Goal: Answer question/provide support: Share knowledge or assist other users

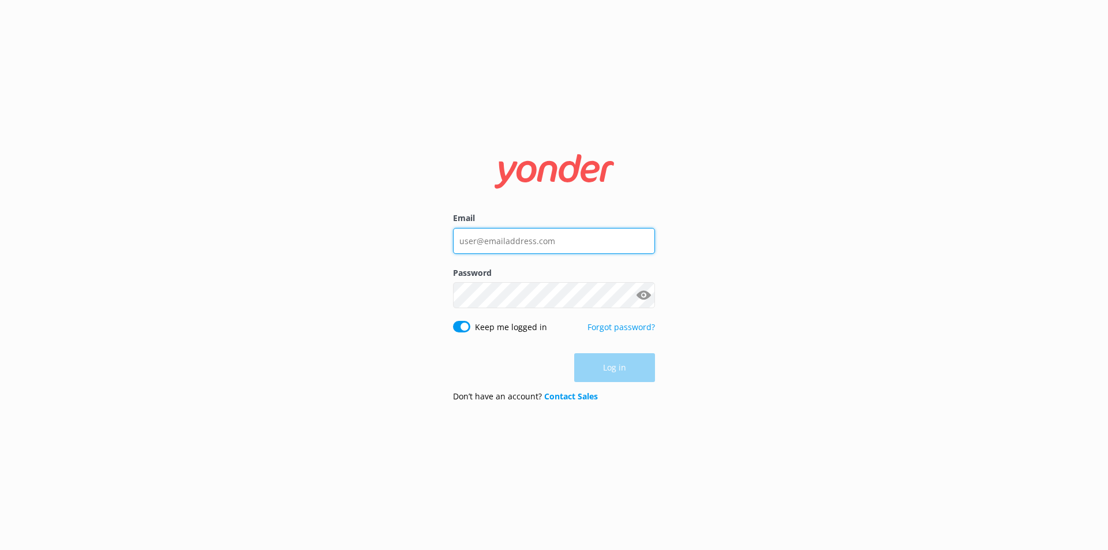
type input "Enquiries@skydive.com.au"
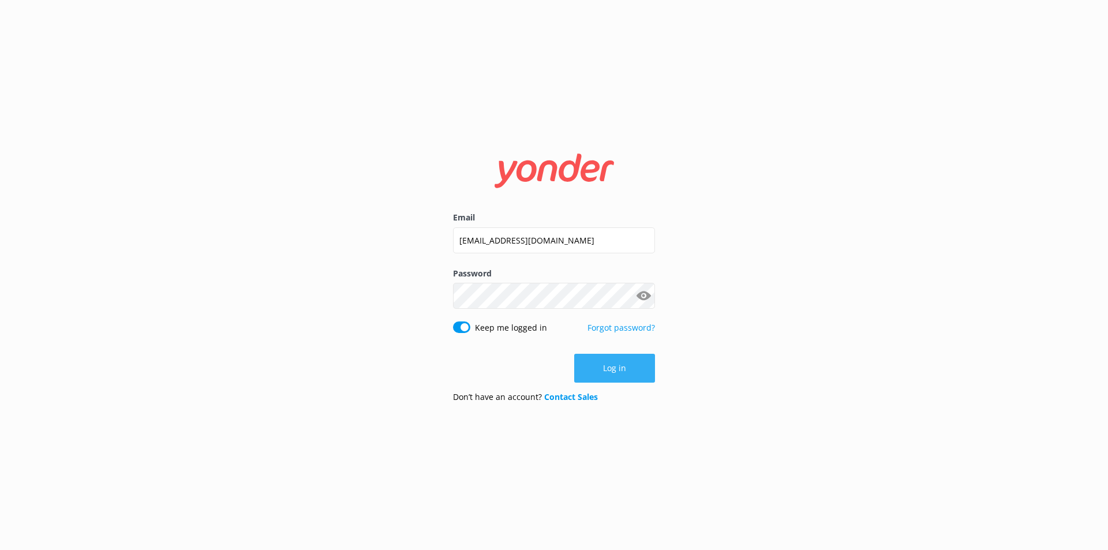
click at [586, 380] on button "Log in" at bounding box center [614, 368] width 81 height 29
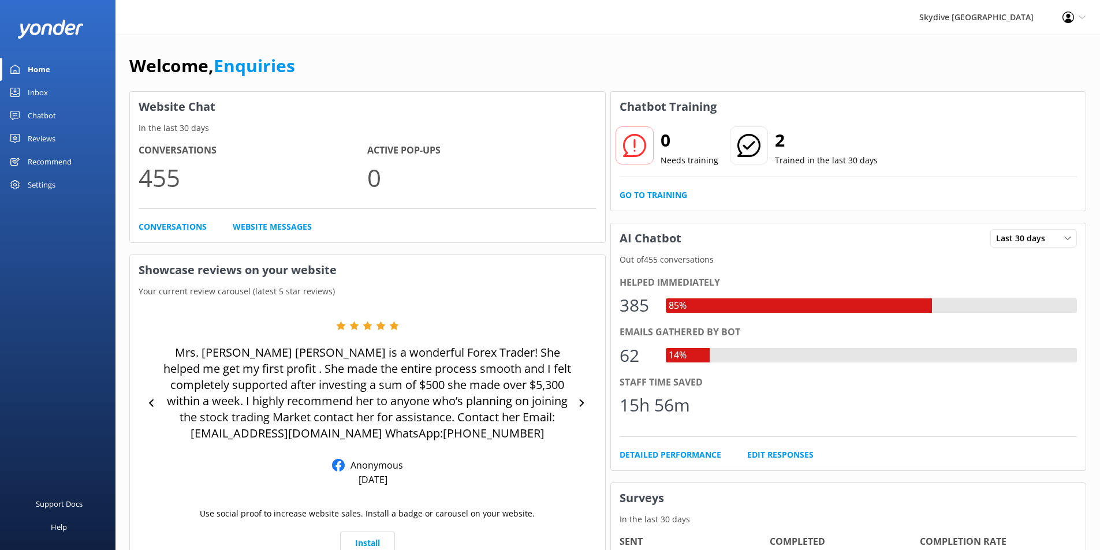
click at [36, 89] on div "Inbox" at bounding box center [38, 92] width 20 height 23
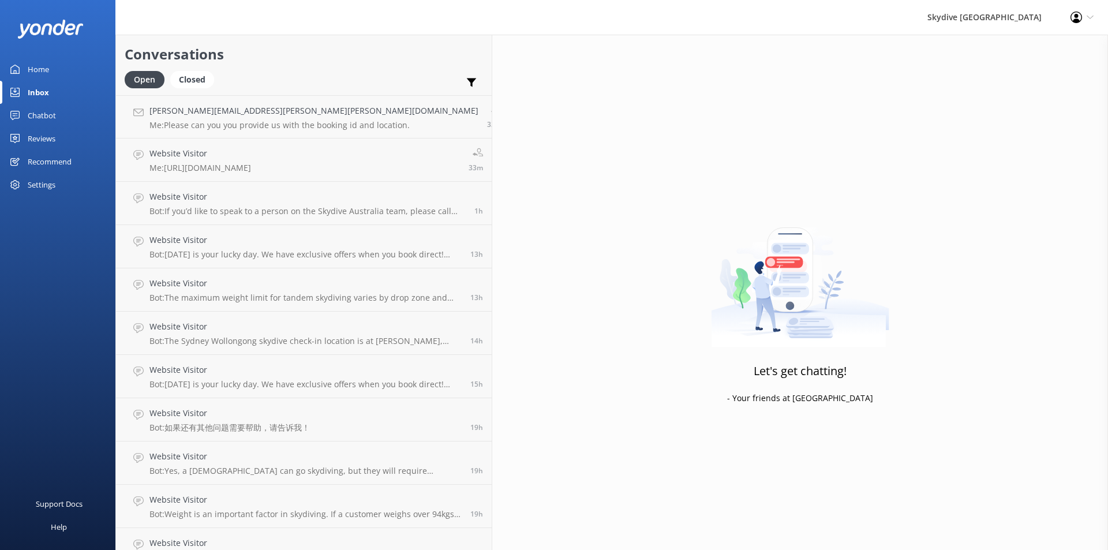
click at [40, 113] on div "Chatbot" at bounding box center [42, 115] width 28 height 23
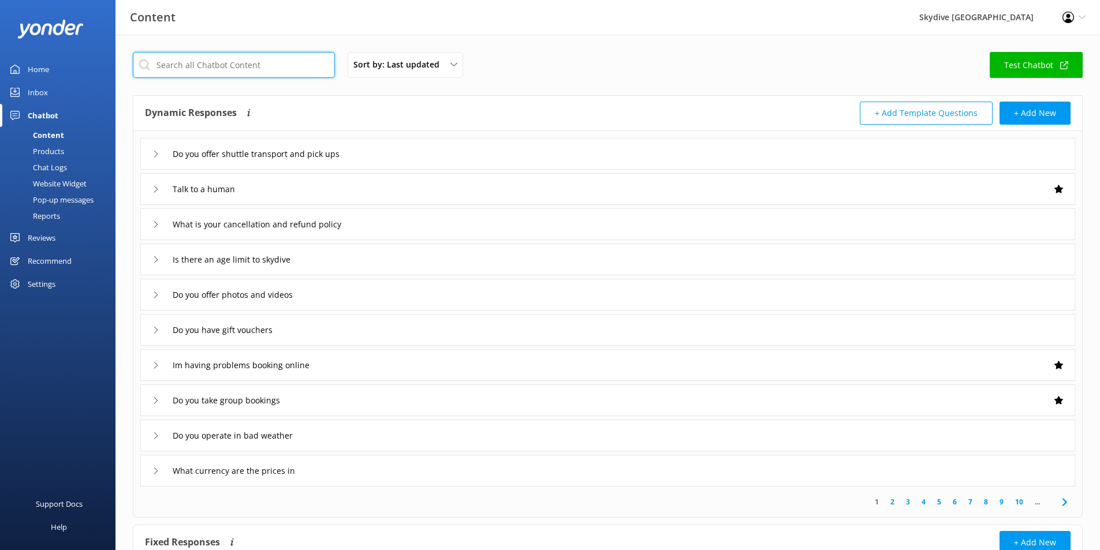
click at [205, 69] on input "text" at bounding box center [234, 65] width 202 height 26
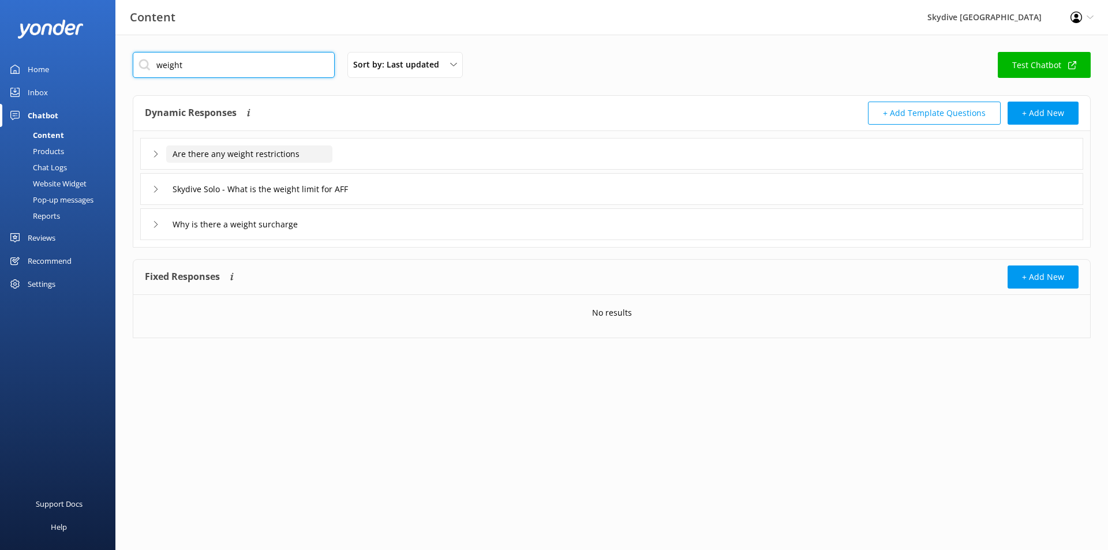
type input "weight"
click at [222, 158] on input "Are there any weight restrictions" at bounding box center [249, 153] width 166 height 17
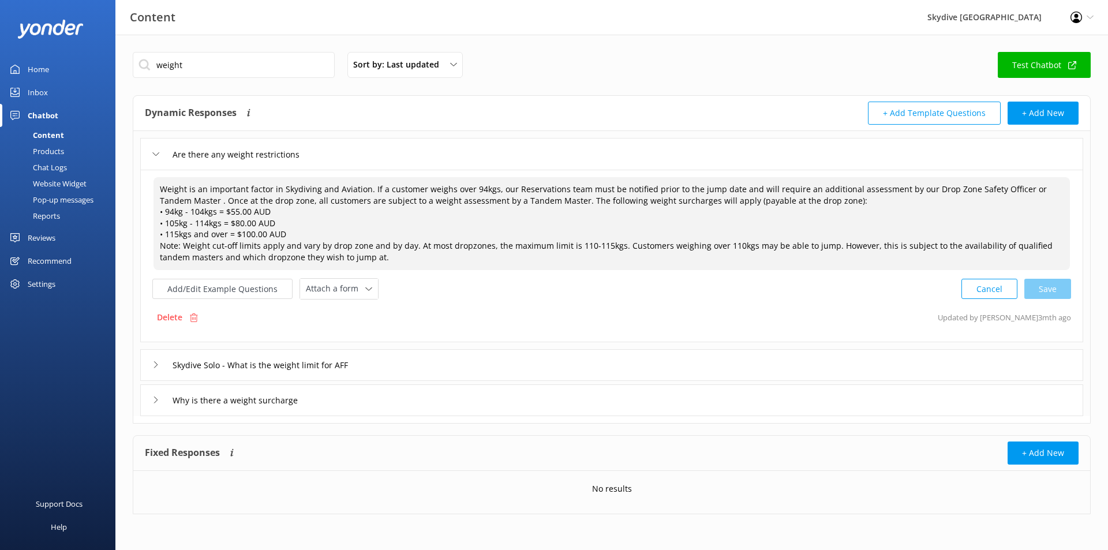
drag, startPoint x: 160, startPoint y: 215, endPoint x: 341, endPoint y: 235, distance: 182.3
click at [341, 235] on textarea "Weight is an important factor in Skydiving and Aviation. If a customer weighs o…" at bounding box center [612, 223] width 917 height 93
click at [327, 215] on textarea "Weight is an important factor in Skydiving and Aviation. If a customer weighs o…" at bounding box center [612, 223] width 917 height 93
drag, startPoint x: 159, startPoint y: 186, endPoint x: 462, endPoint y: 270, distance: 313.8
click at [462, 270] on textarea "Weight is an important factor in Skydiving and Aviation. If a customer weighs o…" at bounding box center [612, 223] width 917 height 93
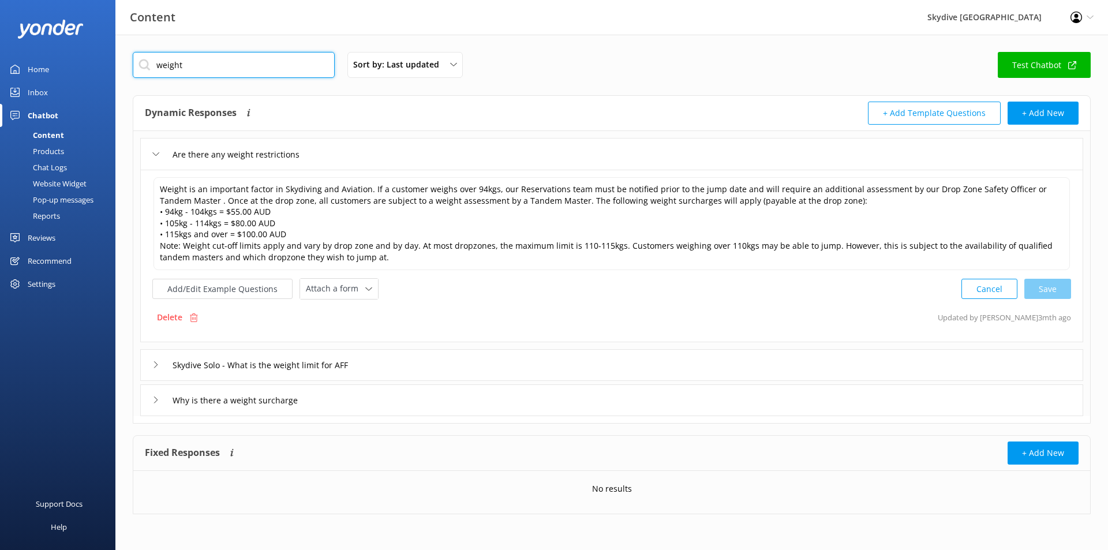
drag, startPoint x: 208, startPoint y: 70, endPoint x: 120, endPoint y: 66, distance: 88.4
click at [120, 66] on div "weight Sort by: Last updated Title (A-Z) Last updated Test Chatbot Dynamic Resp…" at bounding box center [611, 292] width 993 height 514
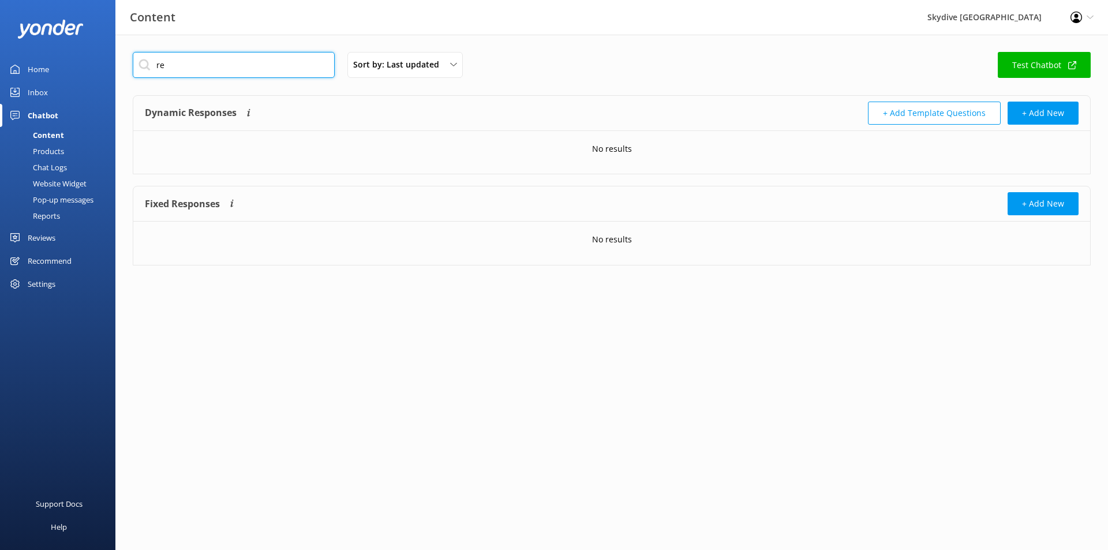
type input "r"
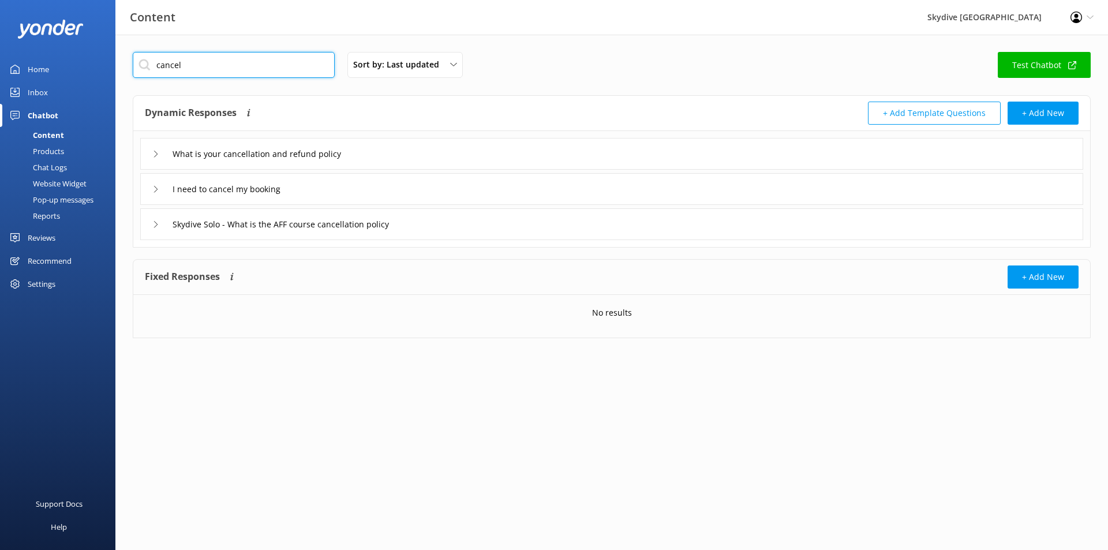
type input "cancel"
click at [158, 156] on icon at bounding box center [155, 154] width 7 height 7
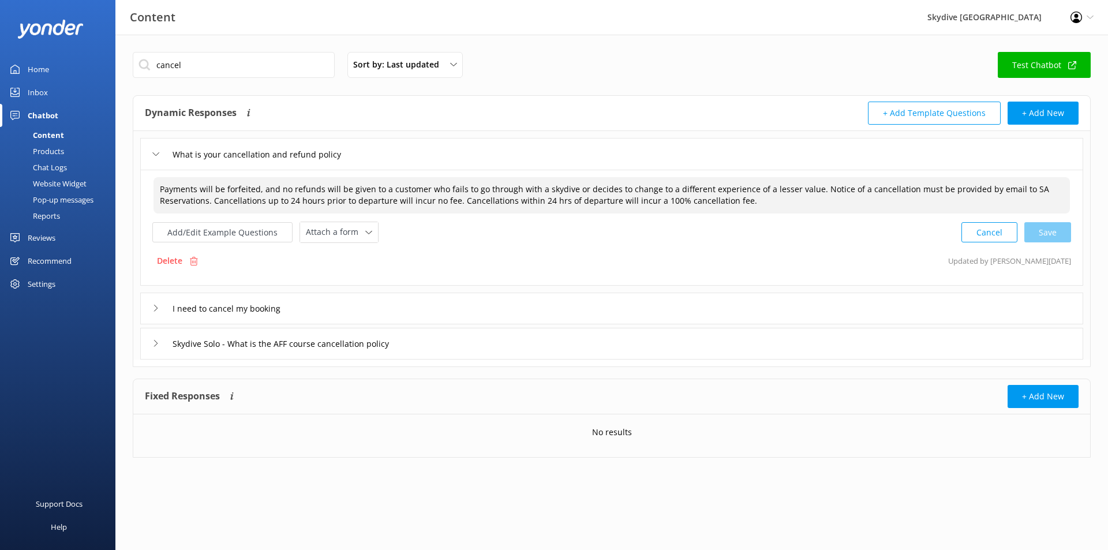
drag, startPoint x: 160, startPoint y: 189, endPoint x: 798, endPoint y: 218, distance: 637.9
click at [798, 218] on div "Payments will be forfeited, and no refunds will be given to a customer who fail…" at bounding box center [611, 209] width 919 height 67
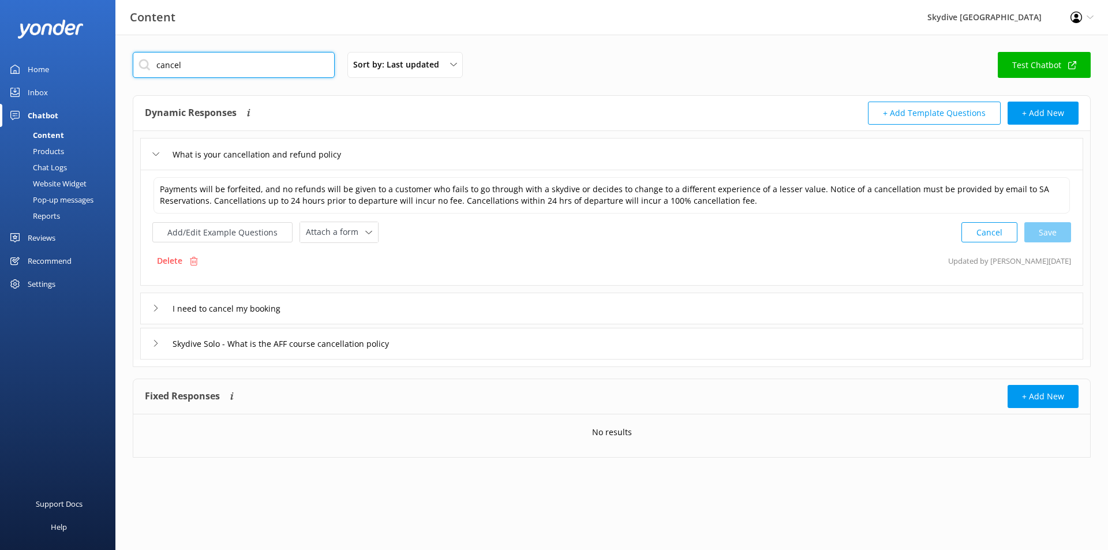
drag, startPoint x: 231, startPoint y: 68, endPoint x: 111, endPoint y: 66, distance: 120.1
click at [111, 66] on div "Content Skydive Australia Profile Settings Logout Home Inbox Chatbot Content Pr…" at bounding box center [554, 264] width 1108 height 458
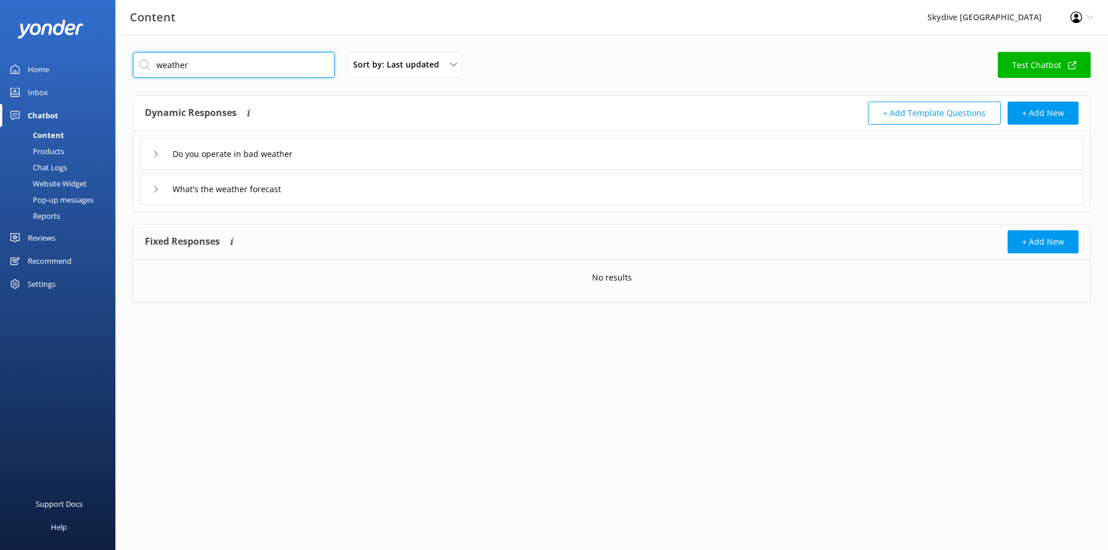
type input "weather"
